Goal: Find specific page/section: Locate a particular part of the current website

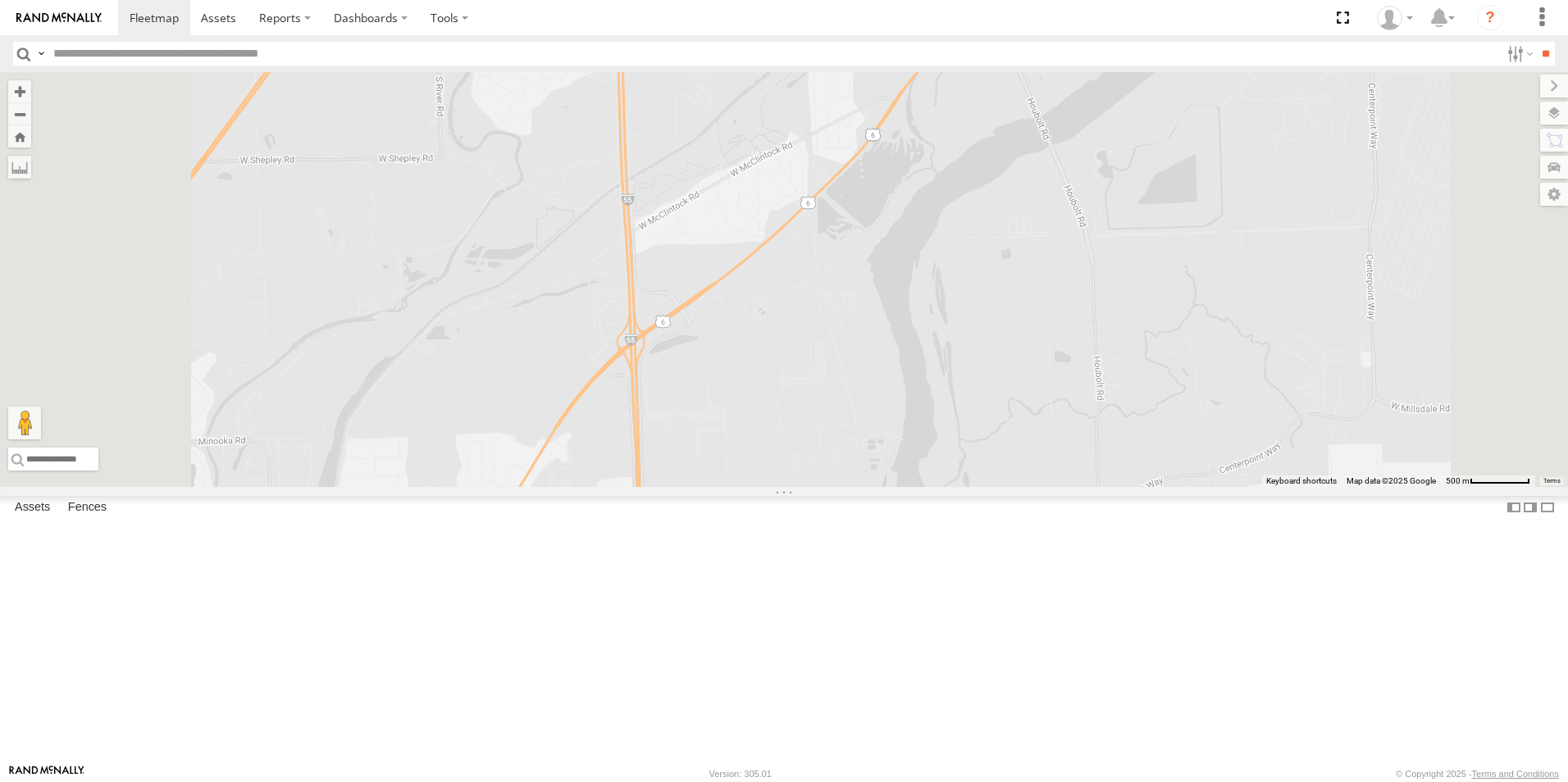
click at [0, 0] on div at bounding box center [0, 0] width 0 height 0
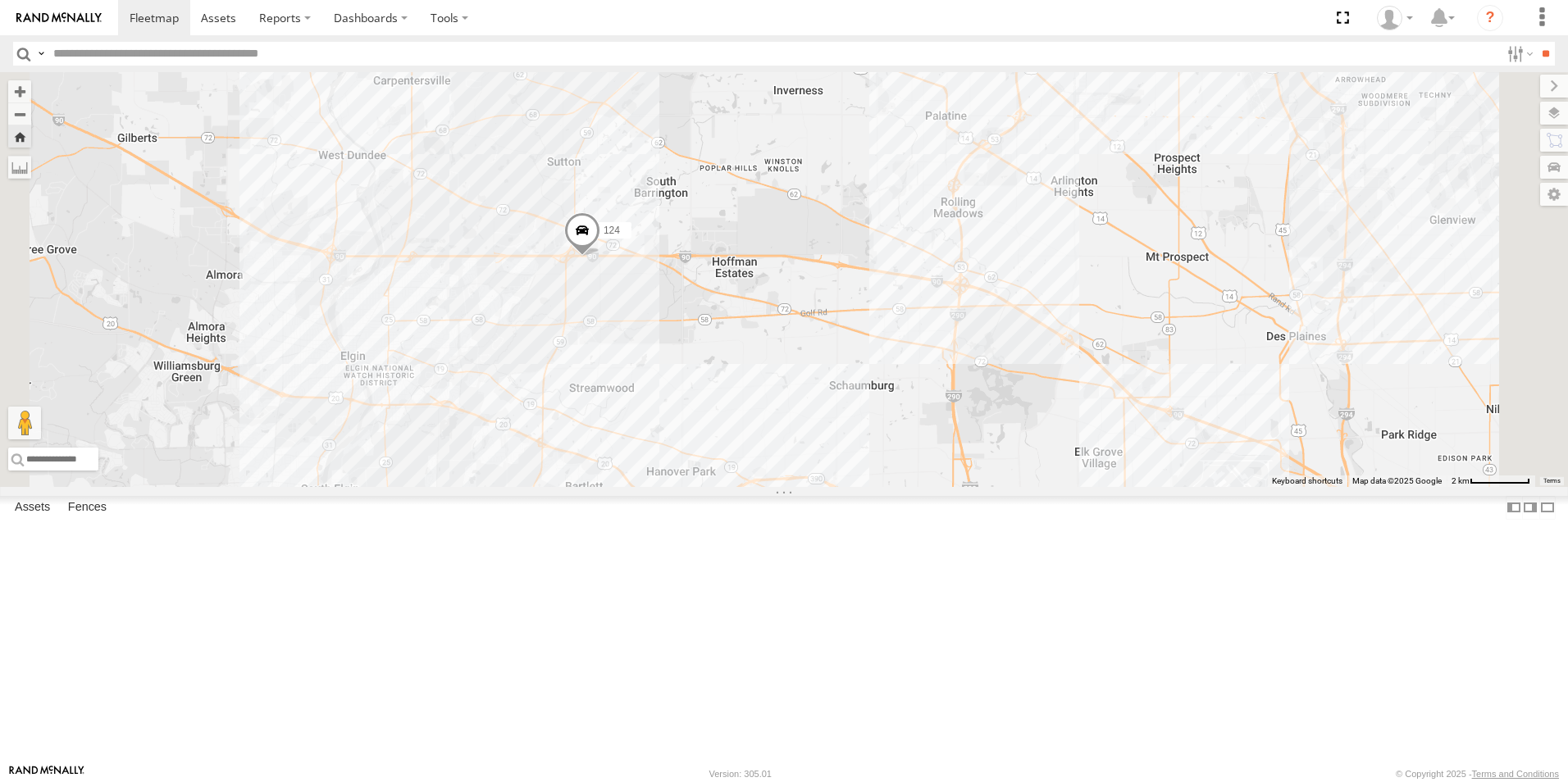
drag, startPoint x: 733, startPoint y: 657, endPoint x: 746, endPoint y: 462, distance: 195.4
click at [746, 462] on div "124" at bounding box center [784, 279] width 1568 height 415
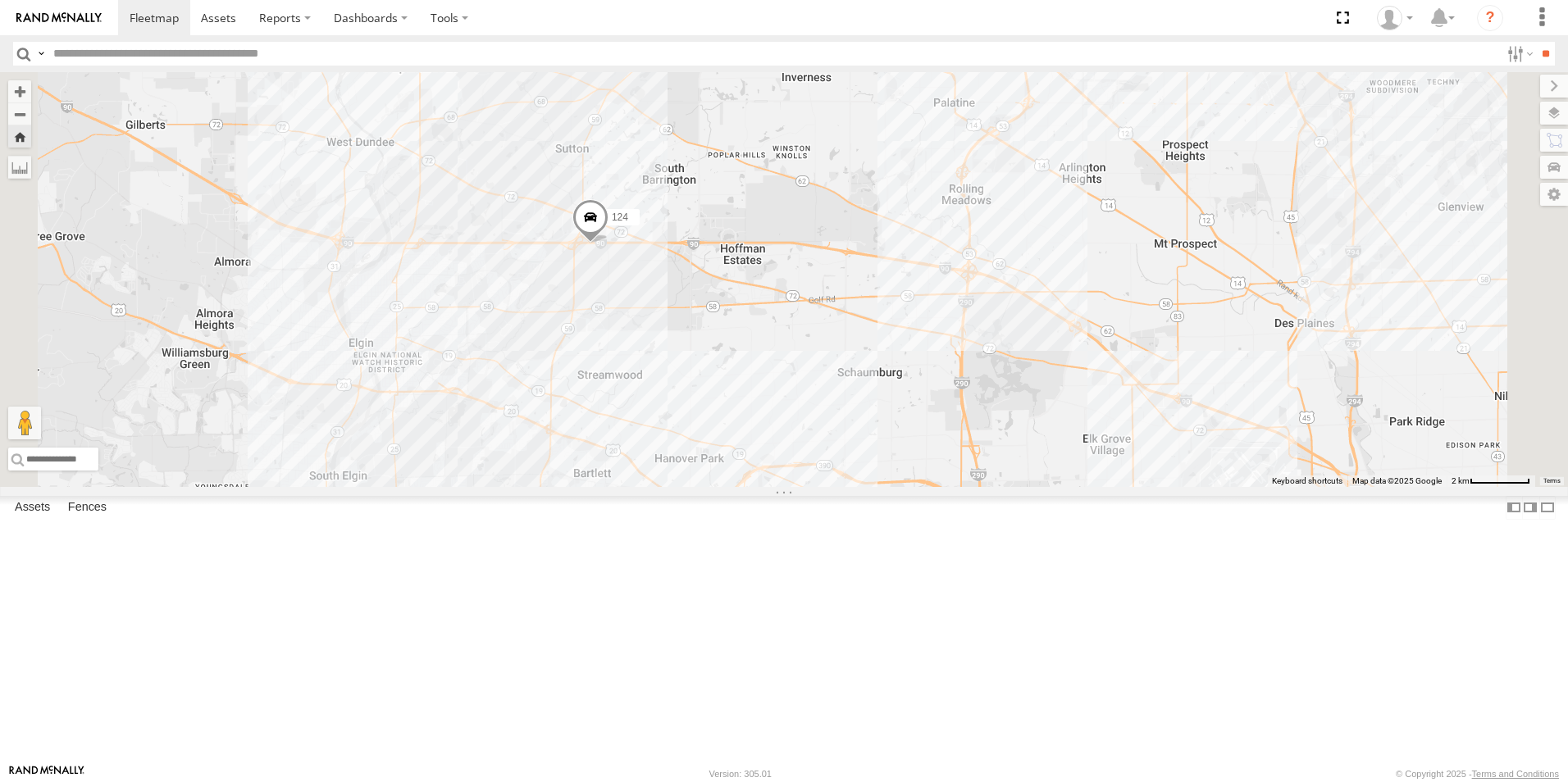
click at [609, 244] on span at bounding box center [590, 222] width 36 height 44
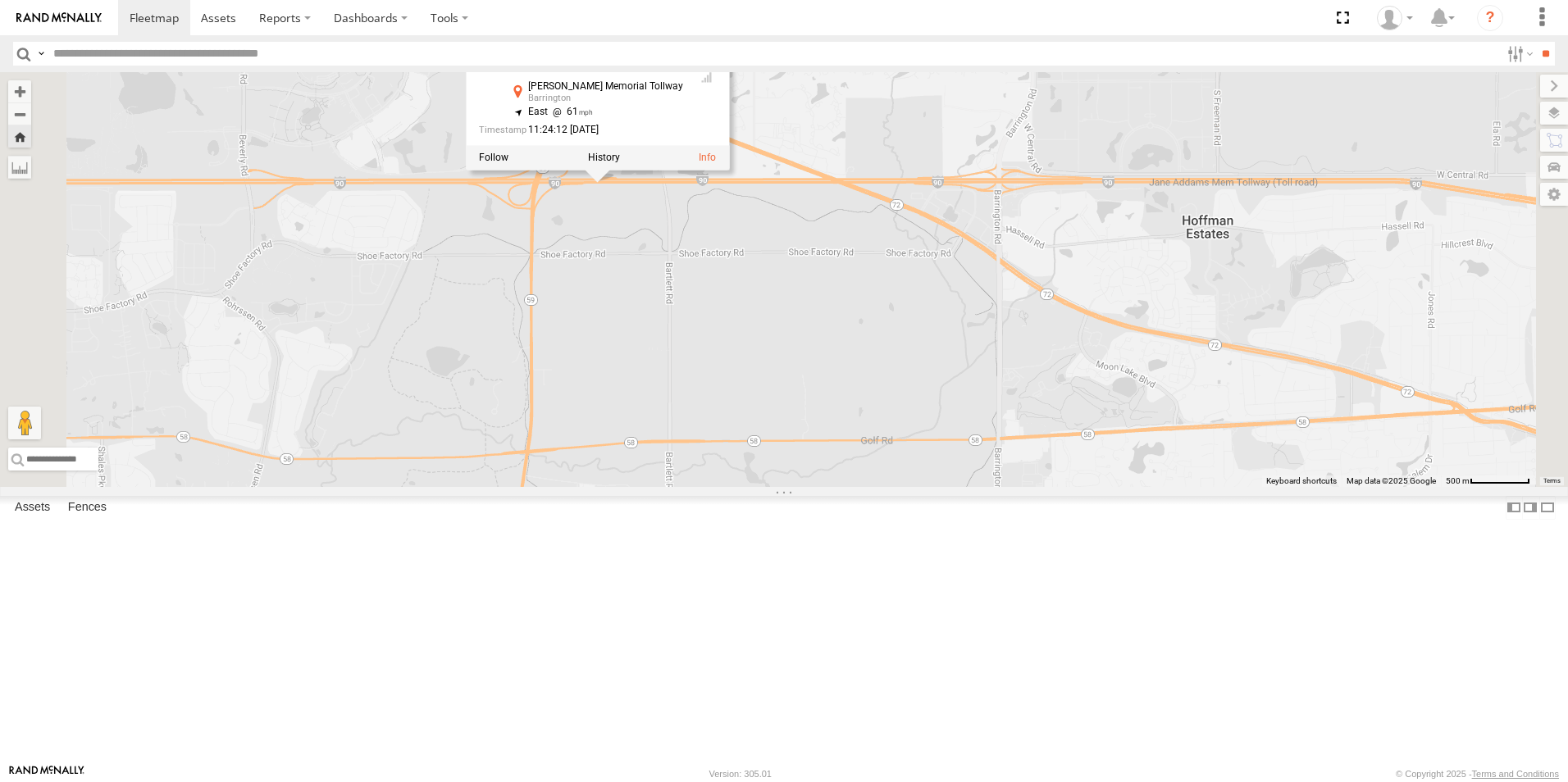
click at [768, 358] on div "124 124 Flatbed Jane Addams Memorial Tollway Barrington 42.06648 , -88.18661 Ea…" at bounding box center [784, 279] width 1568 height 415
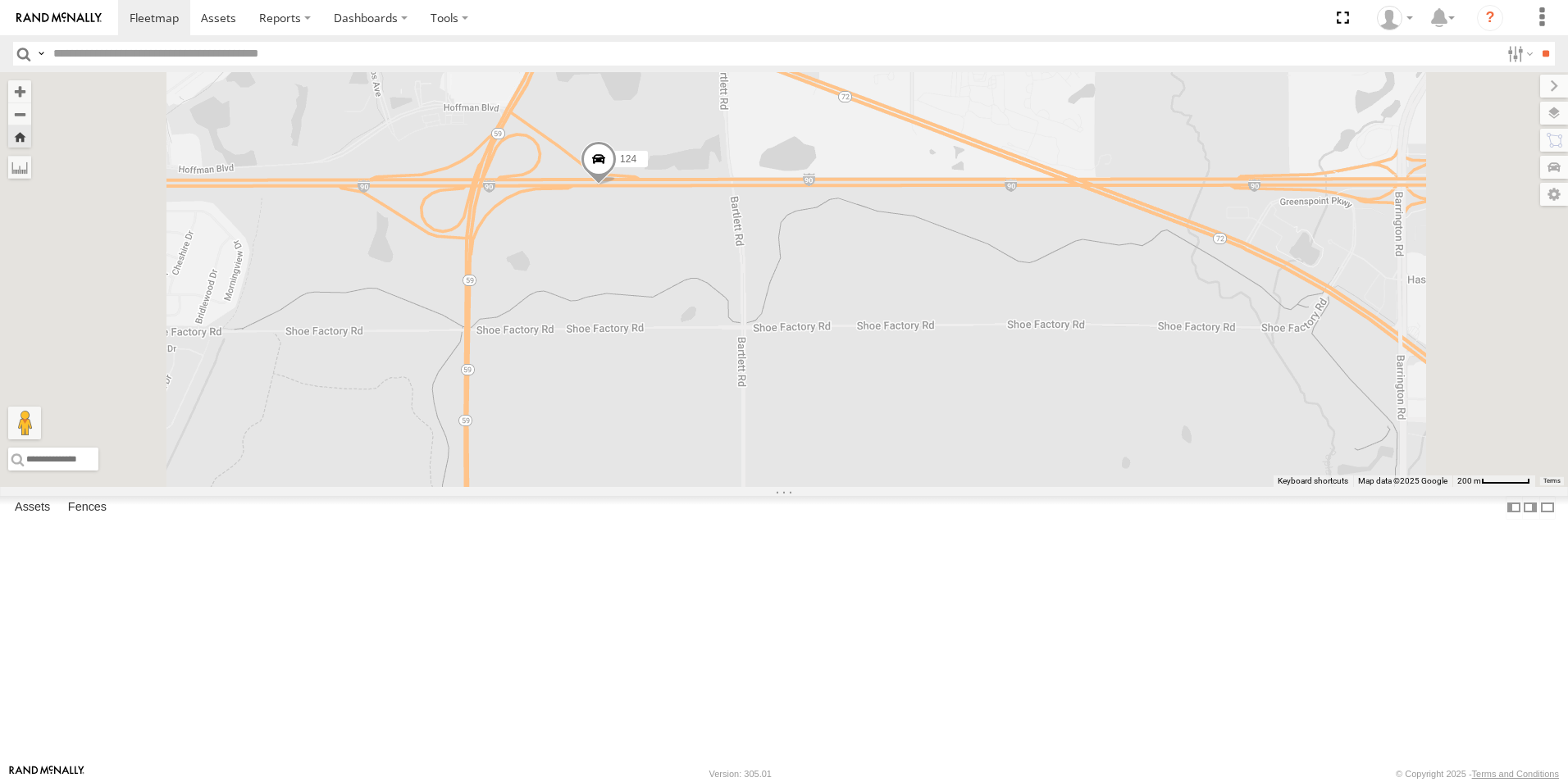
click at [616, 185] on span at bounding box center [598, 163] width 36 height 44
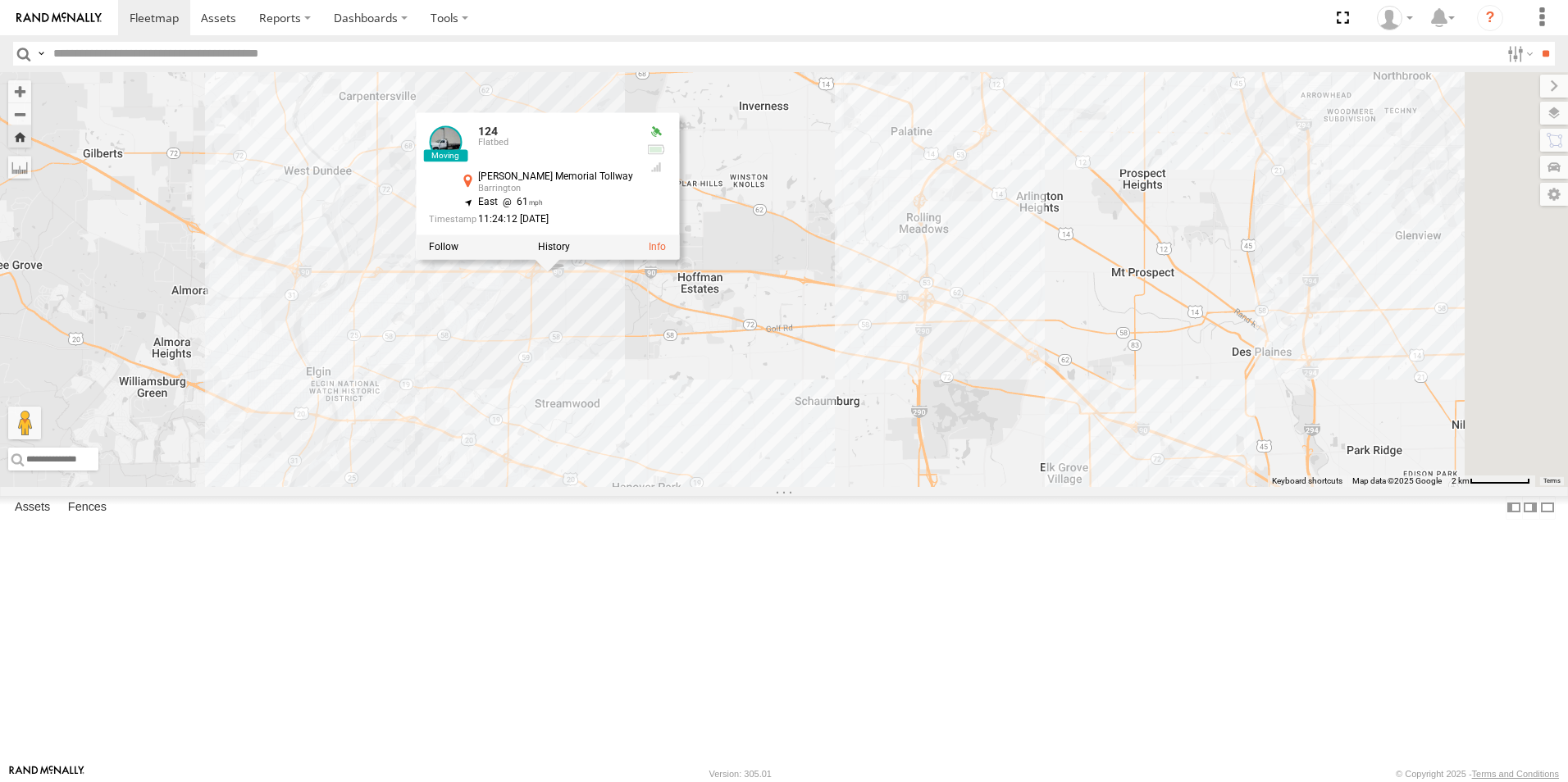
click at [714, 472] on div "124 124 Flatbed Jane Addams Memorial Tollway Barrington 42.06648 , -88.18661 Ea…" at bounding box center [784, 279] width 1568 height 415
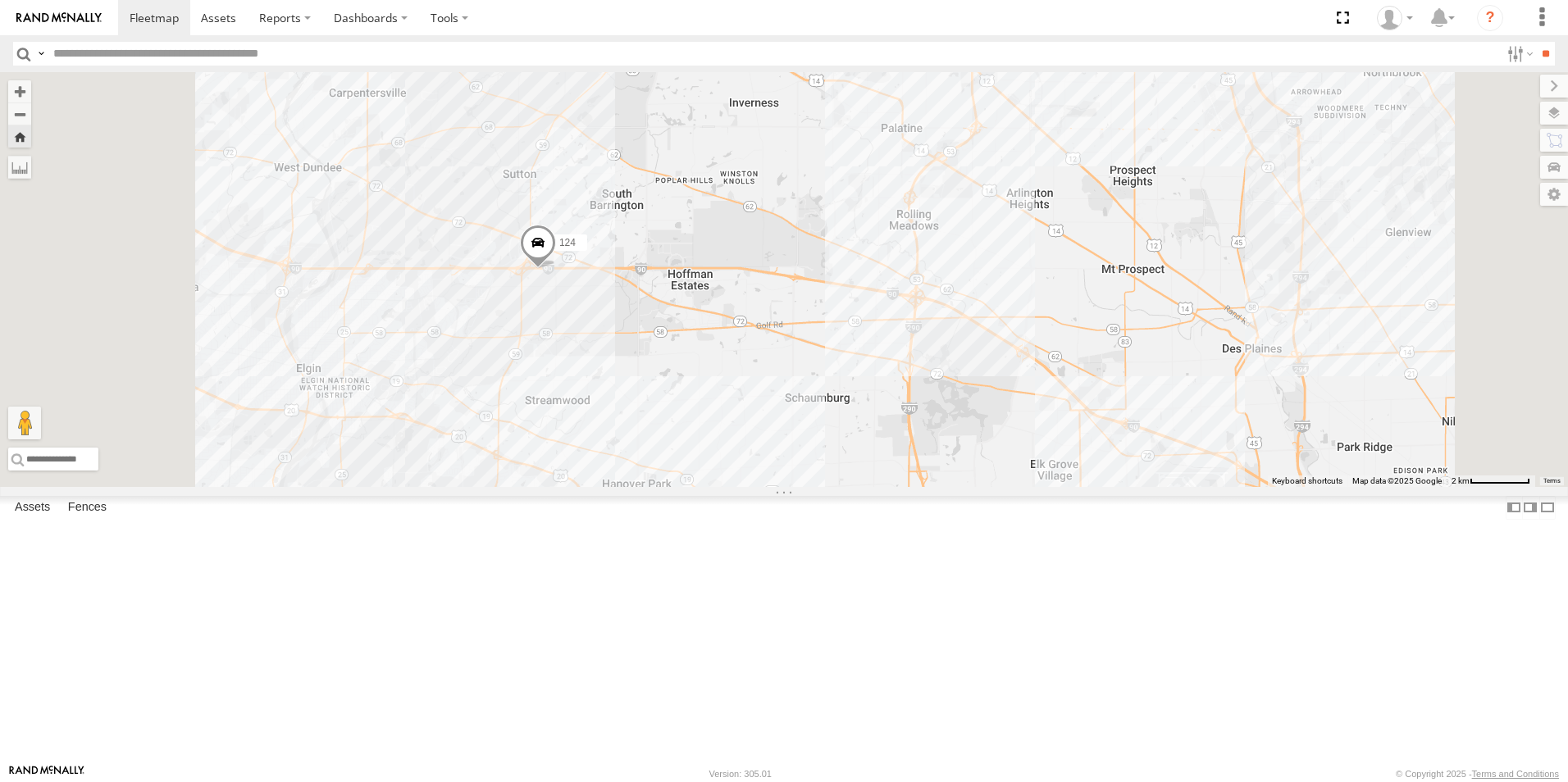
click at [74, 11] on link at bounding box center [59, 17] width 118 height 36
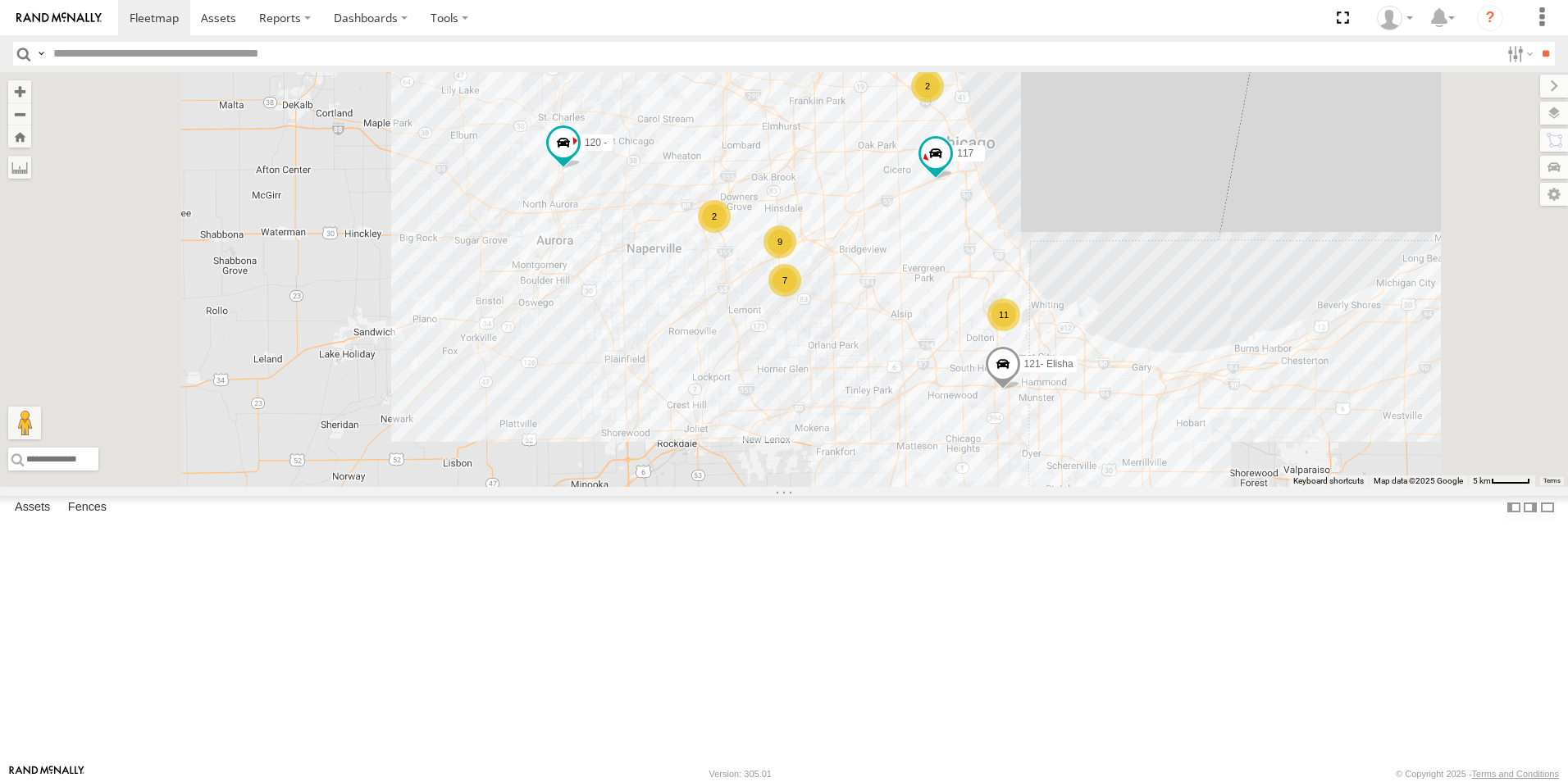
drag, startPoint x: 0, startPoint y: 0, endPoint x: 74, endPoint y: 11, distance: 74.8
click at [74, 11] on link at bounding box center [59, 17] width 118 height 36
click at [0, 0] on div at bounding box center [0, 0] width 0 height 0
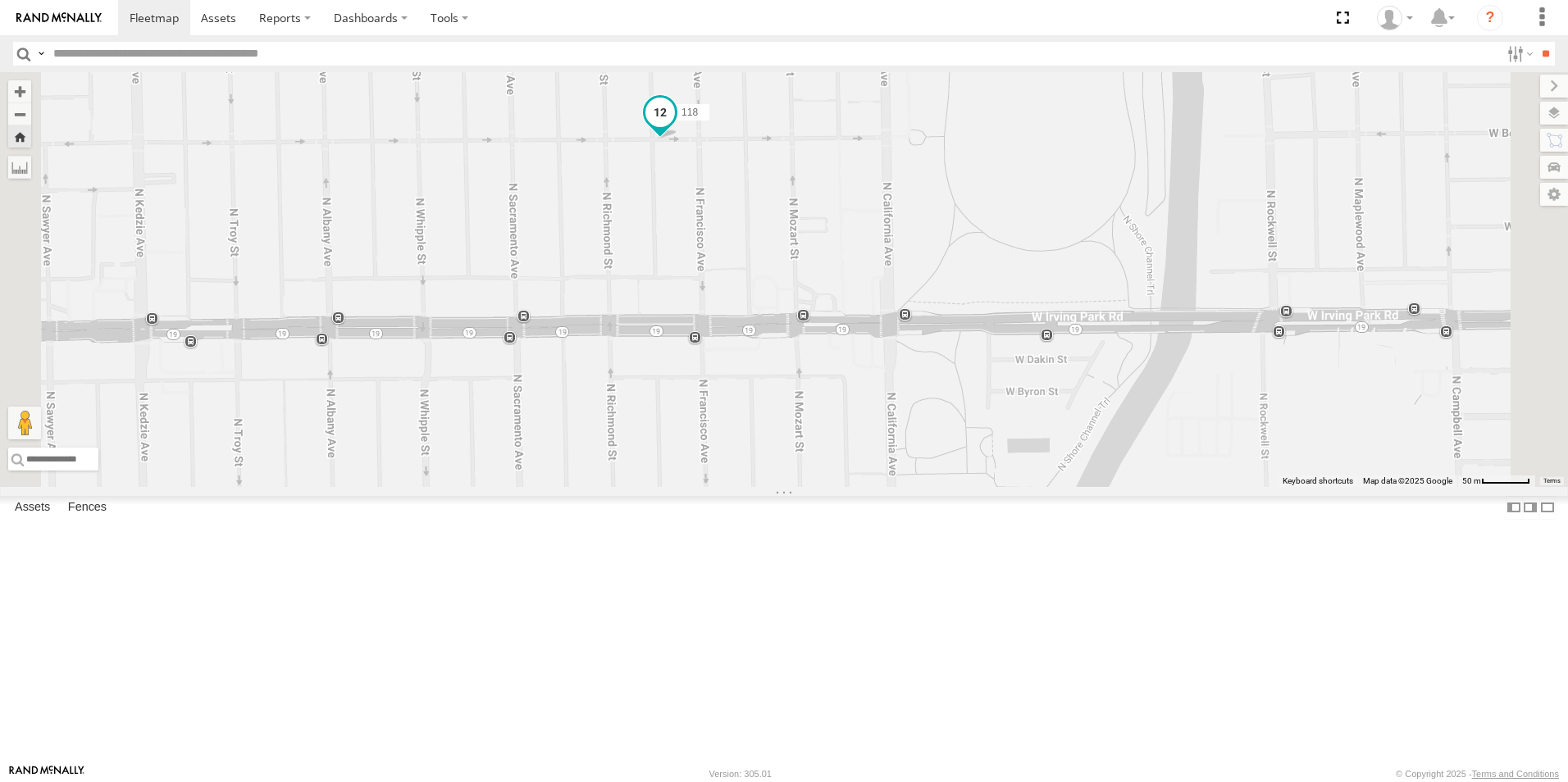
click at [675, 127] on span at bounding box center [660, 113] width 29 height 29
click at [49, 27] on link at bounding box center [59, 17] width 118 height 36
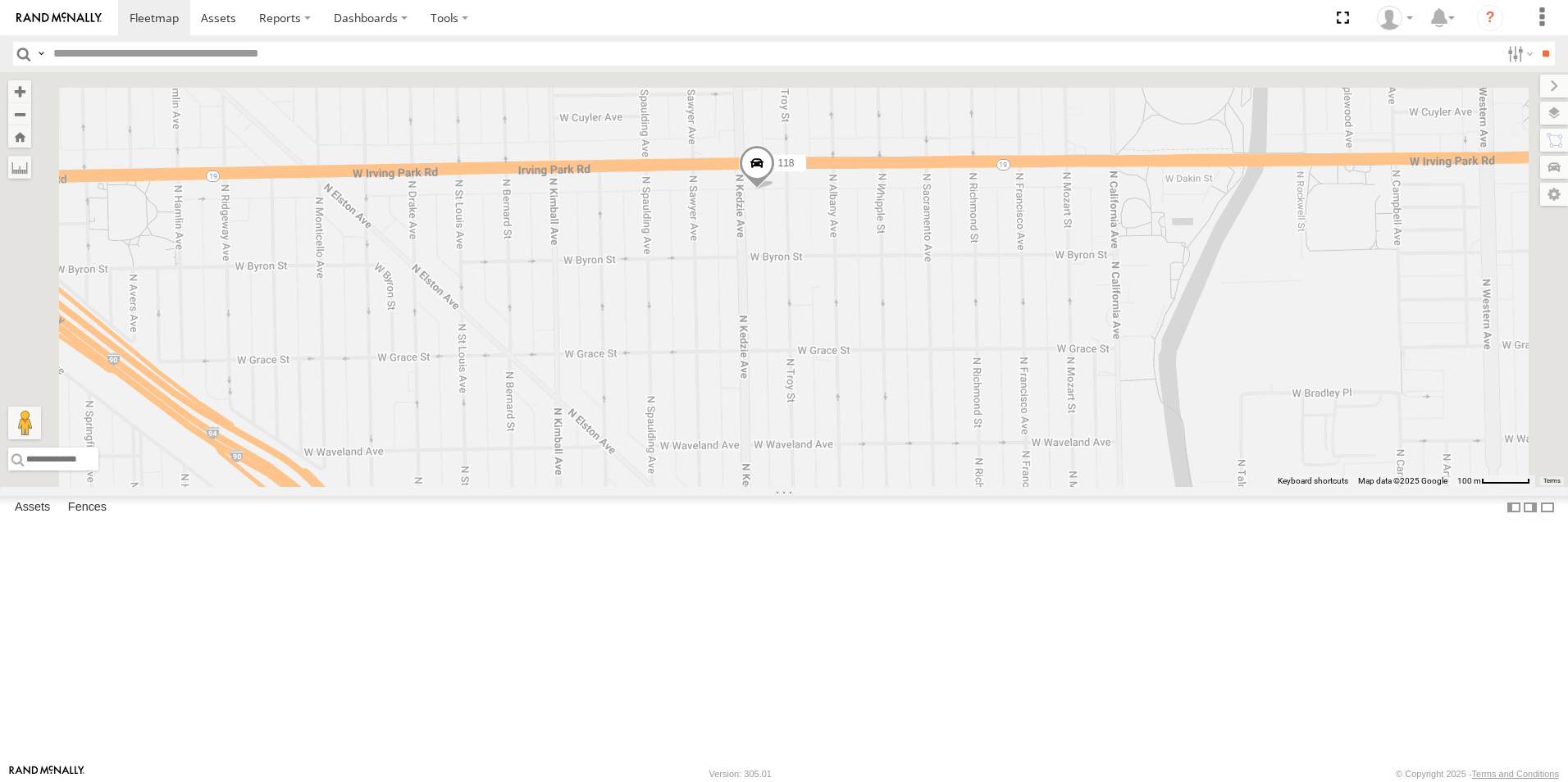
drag, startPoint x: 994, startPoint y: 280, endPoint x: 888, endPoint y: 594, distance: 331.4
click at [888, 487] on div "119 126 - Cory F 121- Elisha 120 - 124 117 118 6078" at bounding box center [784, 279] width 1568 height 415
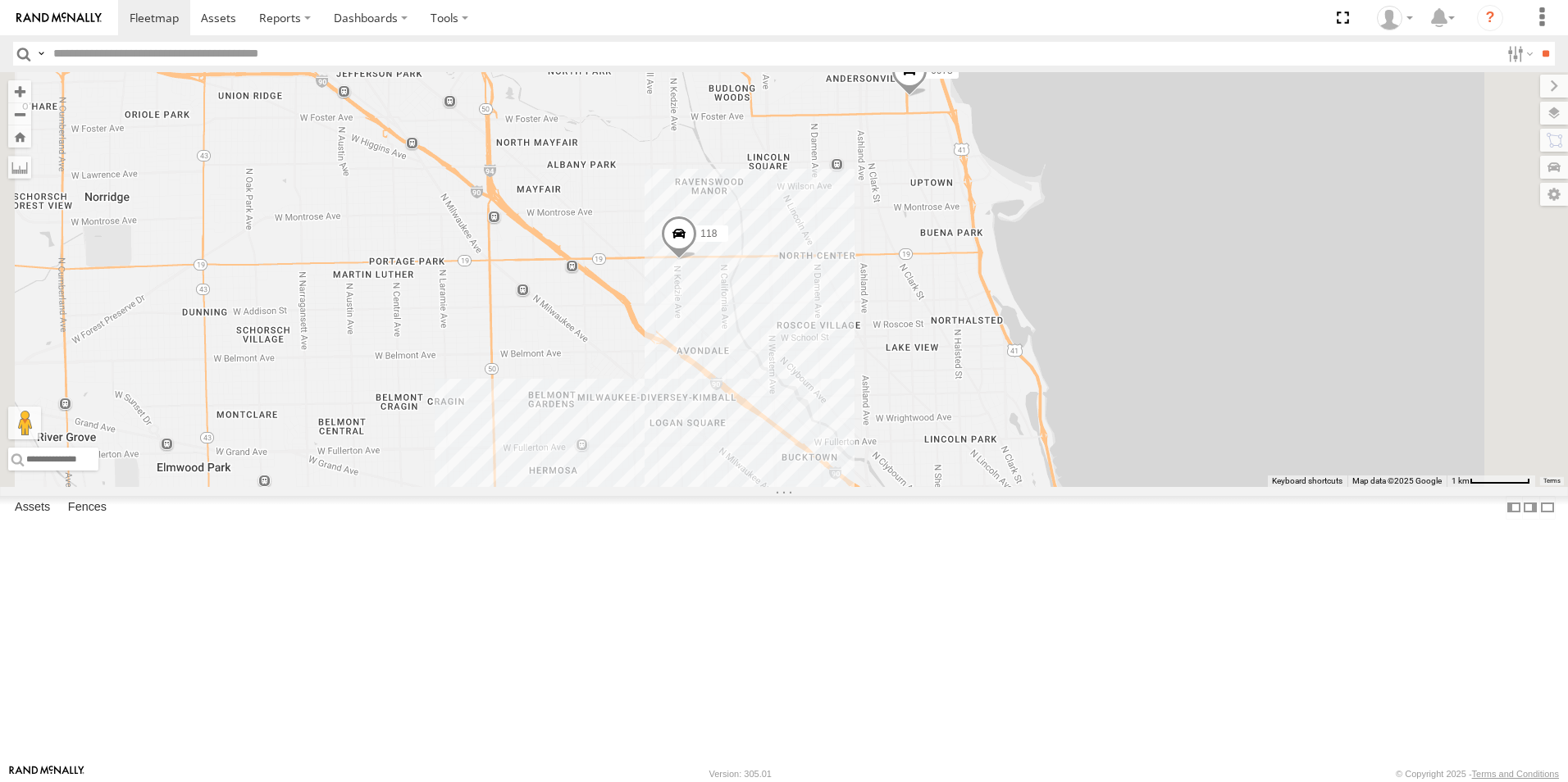
click at [67, 14] on img at bounding box center [59, 17] width 85 height 12
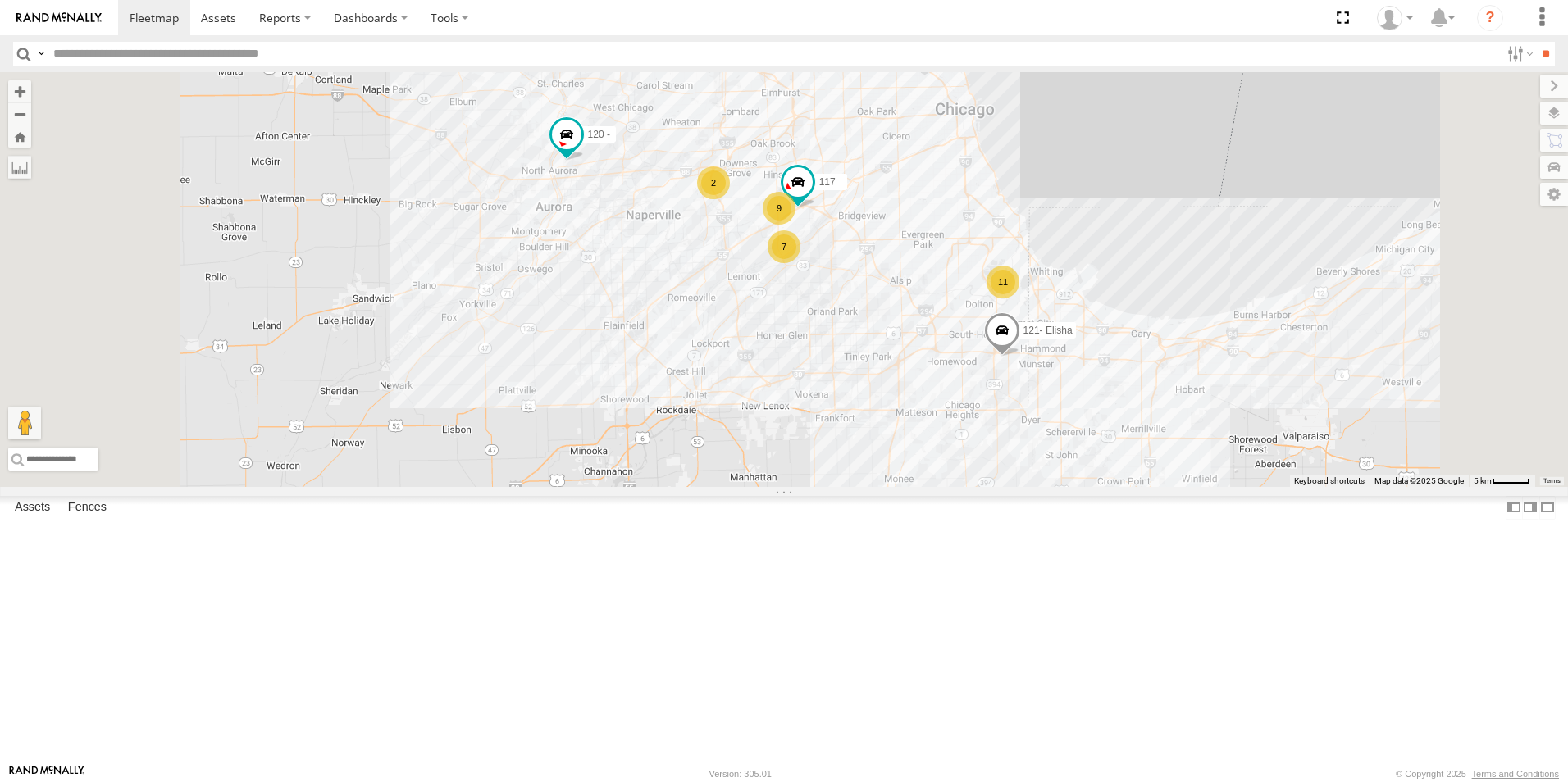
click at [0, 0] on div at bounding box center [0, 0] width 0 height 0
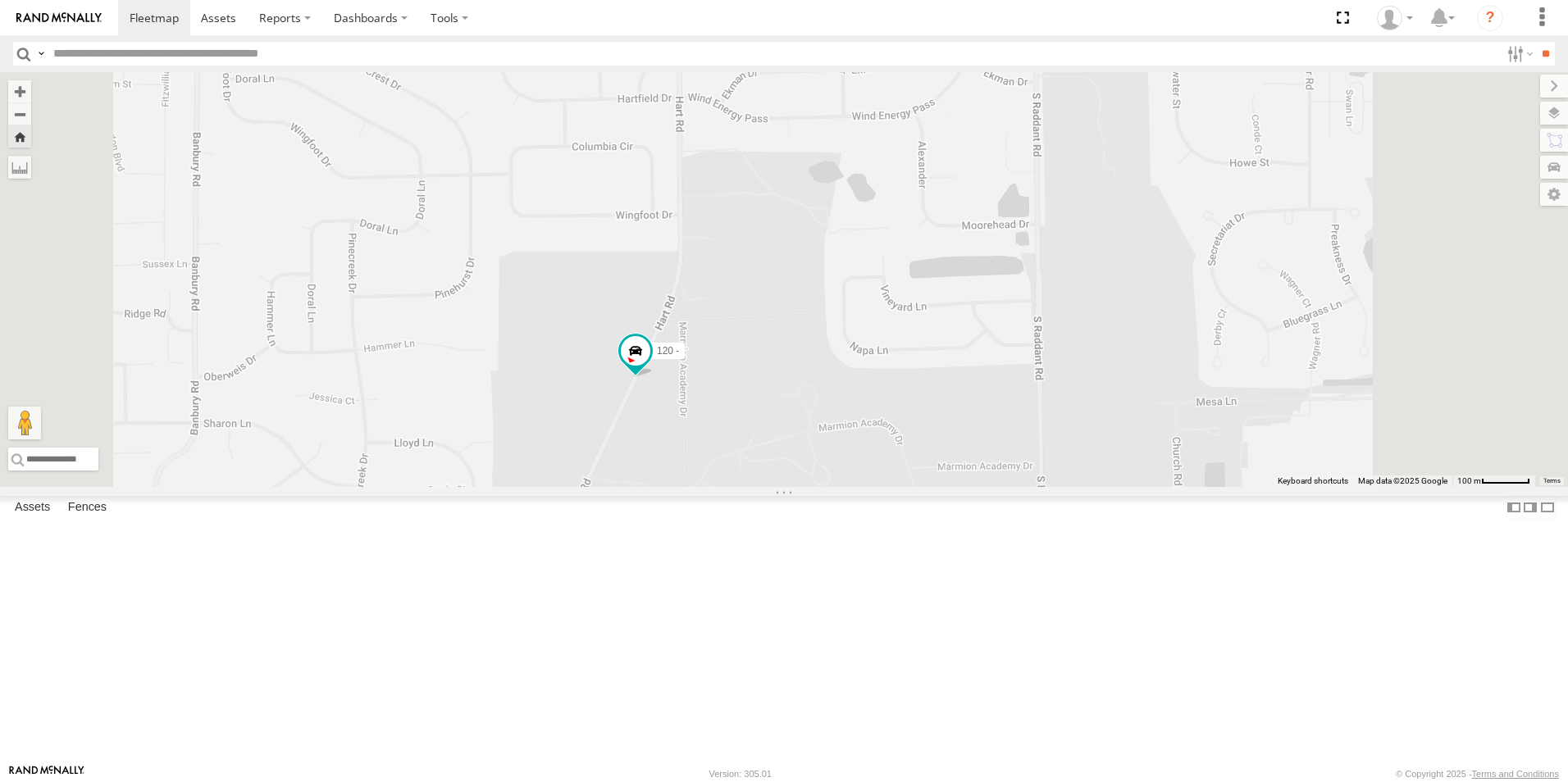
click at [71, 12] on img at bounding box center [59, 17] width 85 height 12
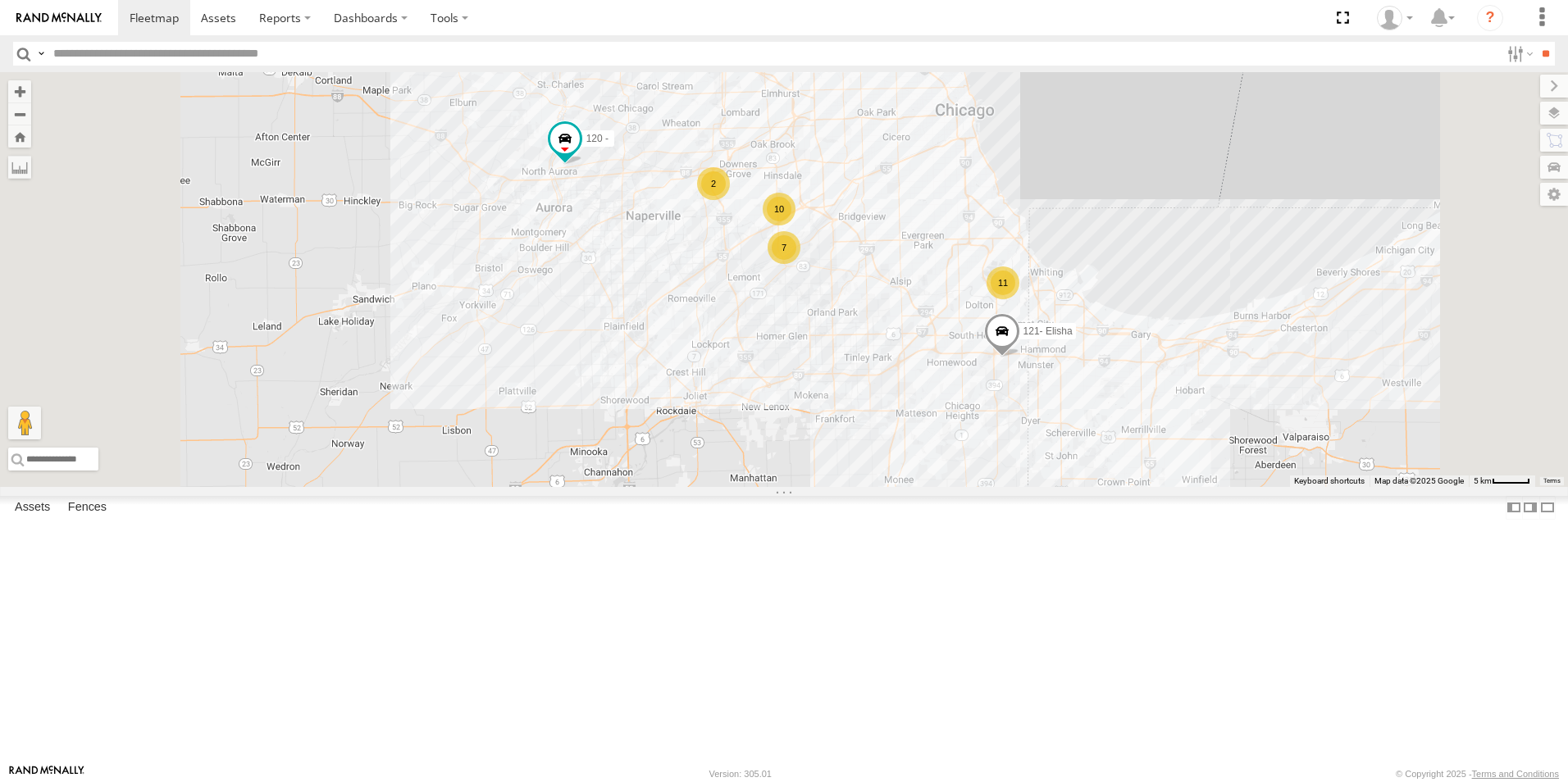
click at [77, 26] on link at bounding box center [59, 17] width 118 height 36
click at [63, 18] on img at bounding box center [59, 17] width 85 height 12
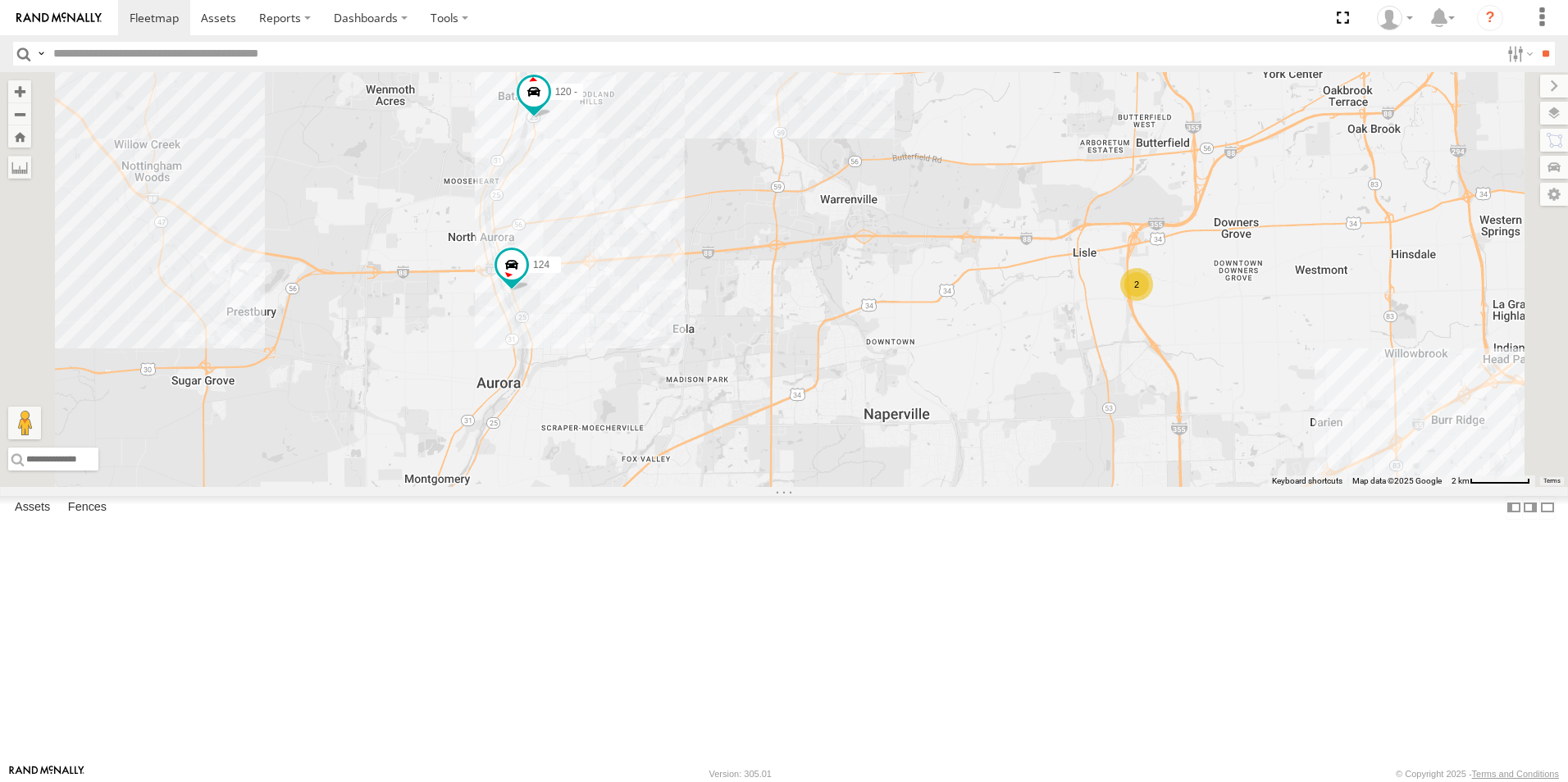
click at [43, 22] on img at bounding box center [59, 17] width 85 height 12
